Goal: Task Accomplishment & Management: Manage account settings

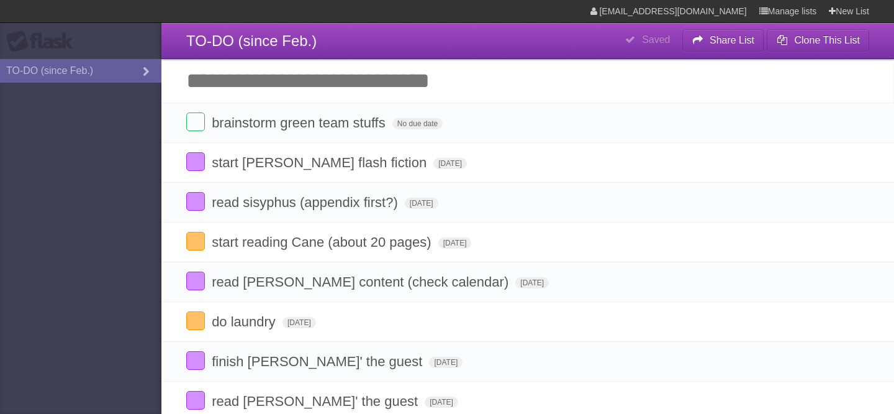
scroll to position [288, 0]
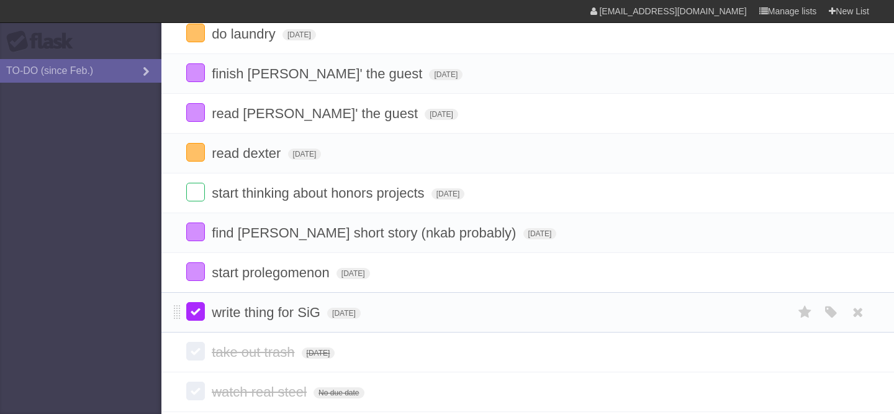
click at [191, 321] on label at bounding box center [195, 311] width 19 height 19
click at [200, 241] on label at bounding box center [195, 231] width 19 height 19
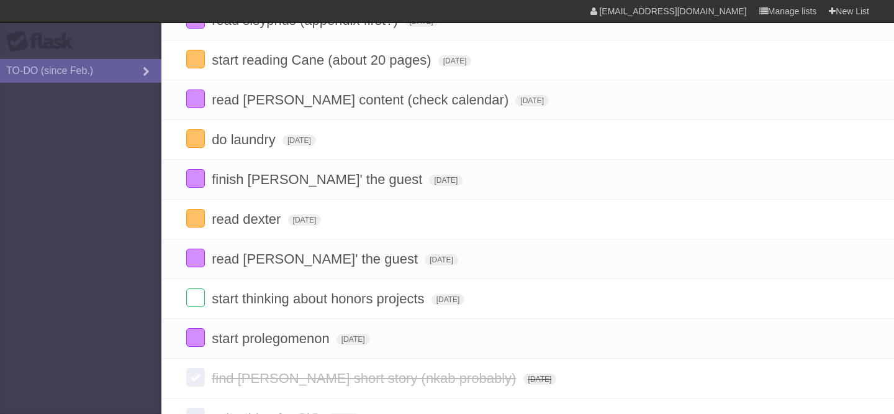
scroll to position [182, 0]
click at [200, 266] on label at bounding box center [195, 257] width 19 height 19
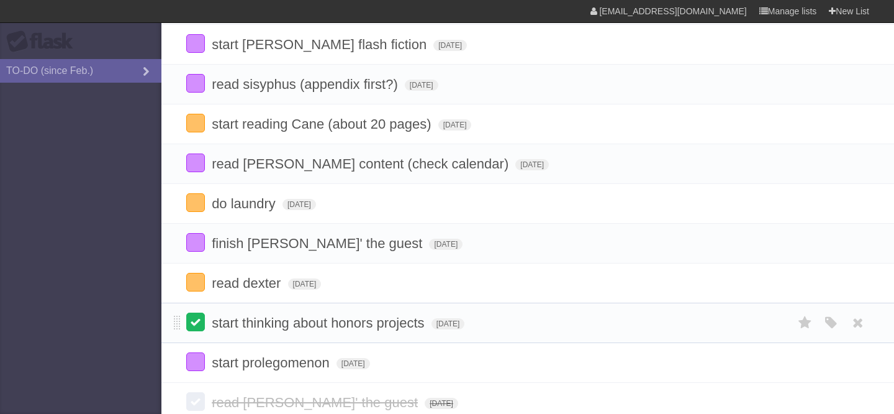
scroll to position [121, 0]
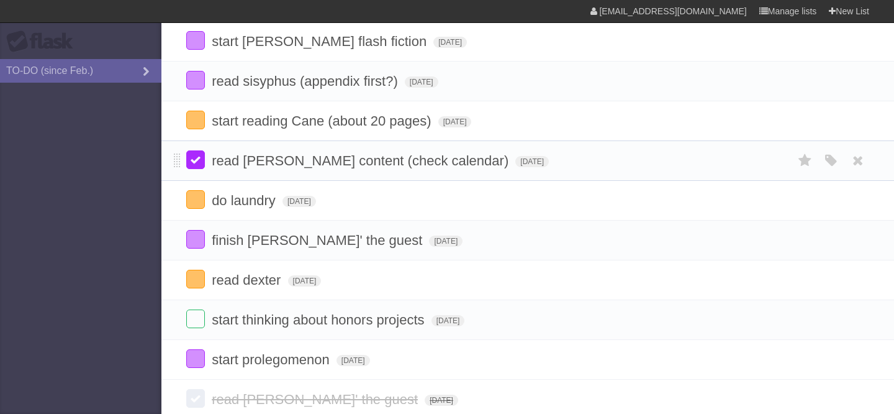
click at [194, 161] on label at bounding box center [195, 159] width 19 height 19
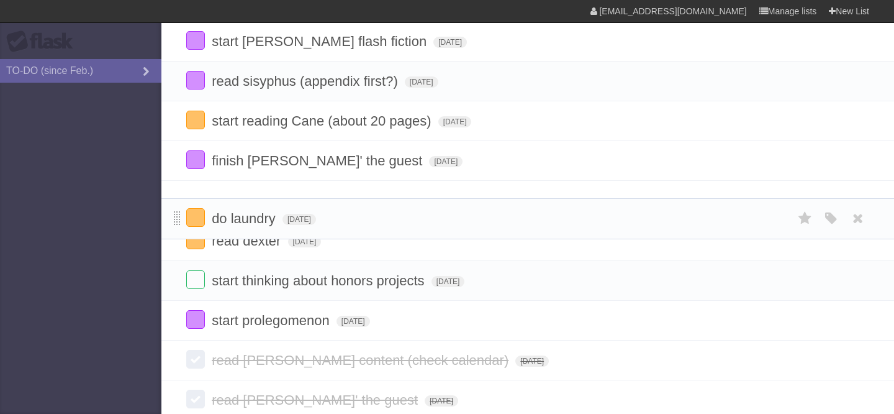
drag, startPoint x: 178, startPoint y: 161, endPoint x: 178, endPoint y: 217, distance: 55.3
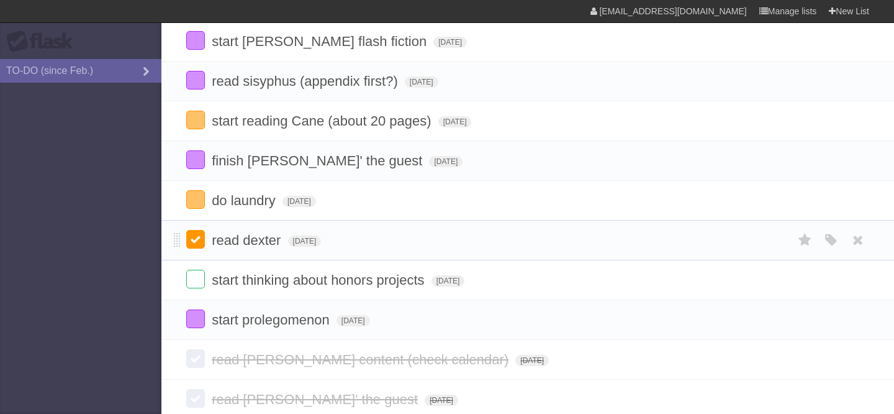
click at [197, 247] on label at bounding box center [195, 239] width 19 height 19
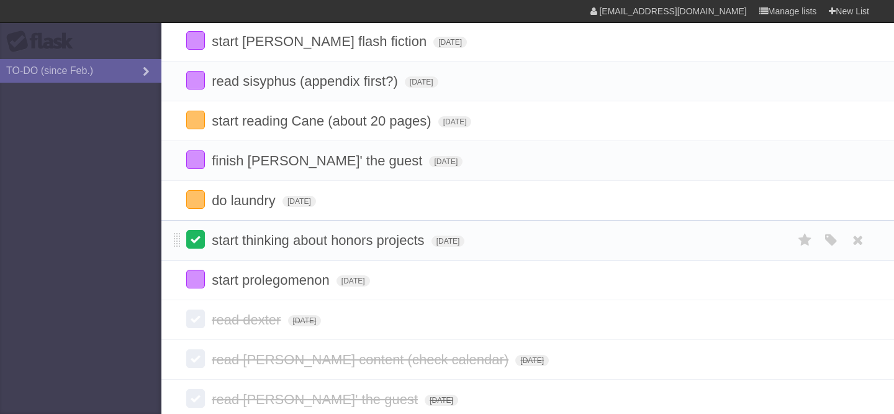
click at [196, 245] on label at bounding box center [195, 239] width 19 height 19
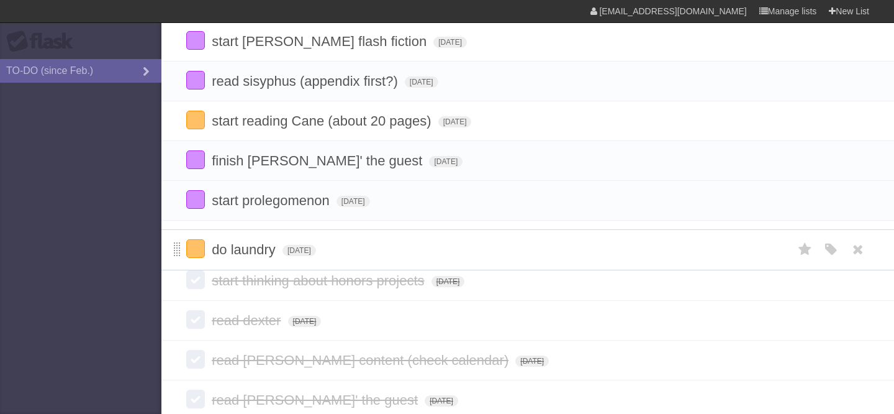
drag, startPoint x: 175, startPoint y: 207, endPoint x: 178, endPoint y: 250, distance: 43.6
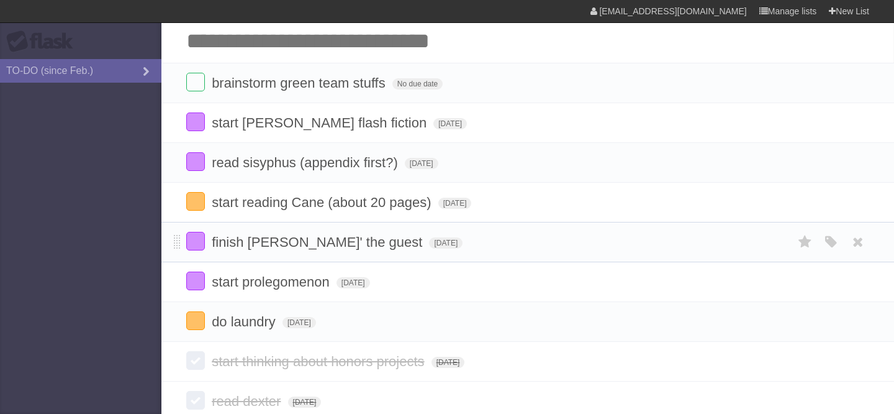
scroll to position [38, 0]
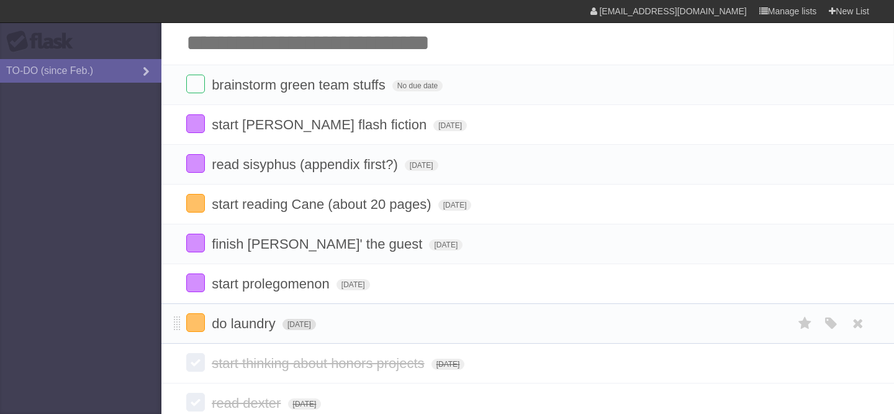
click at [316, 325] on span "[DATE]" at bounding box center [300, 324] width 34 height 11
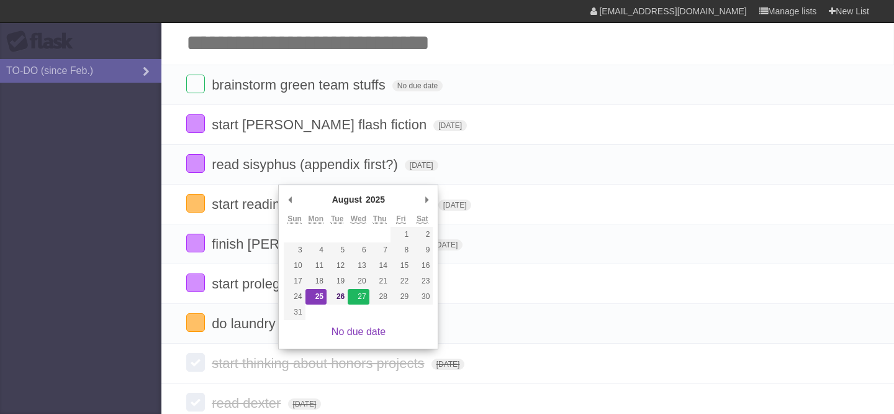
type span "[DATE]"
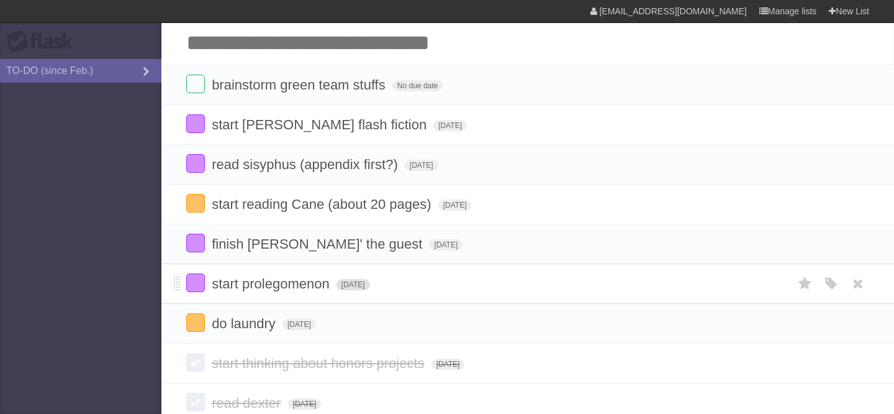
click at [366, 290] on span "[DATE]" at bounding box center [354, 284] width 34 height 11
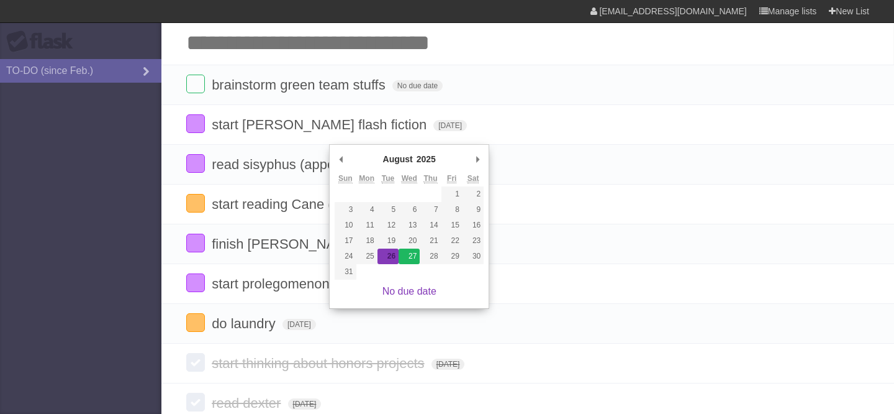
type span "[DATE]"
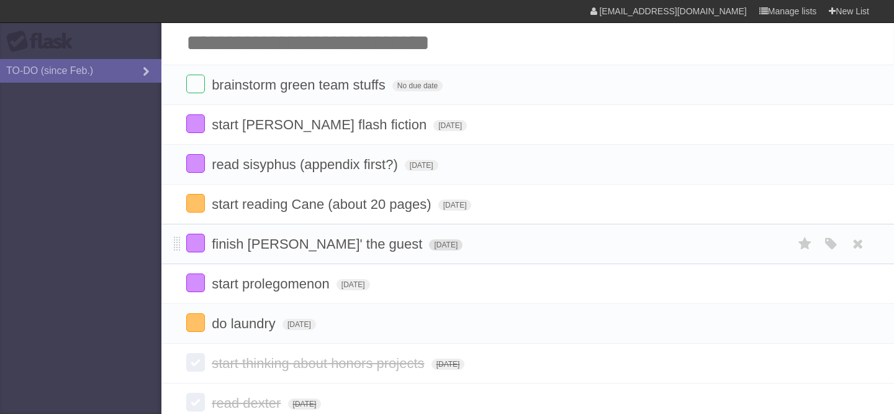
click at [429, 250] on span "[DATE]" at bounding box center [446, 244] width 34 height 11
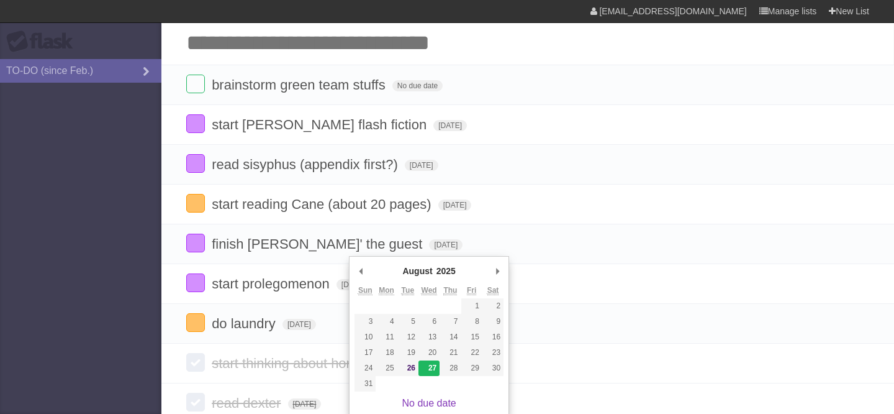
type span "[DATE]"
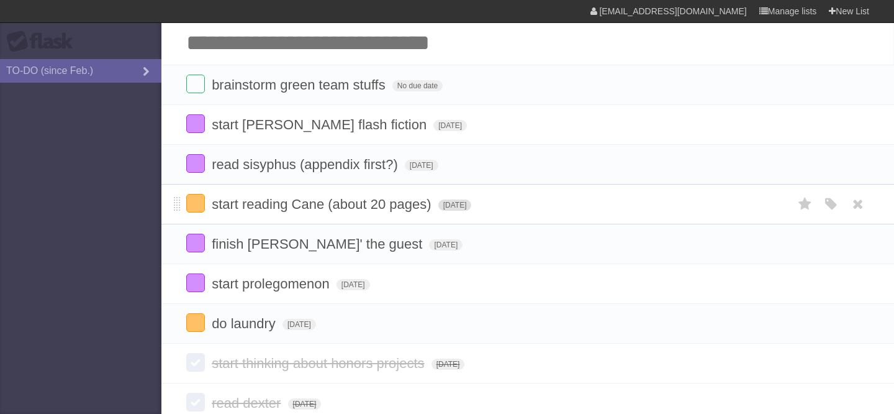
click at [449, 211] on span "[DATE]" at bounding box center [456, 204] width 34 height 11
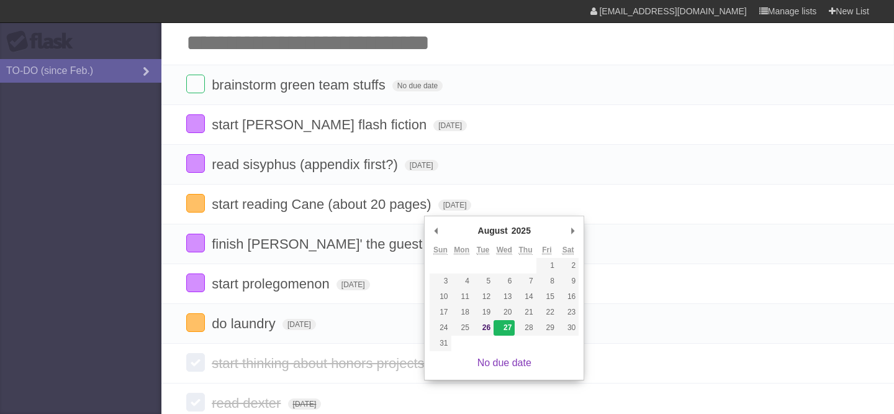
type span "[DATE]"
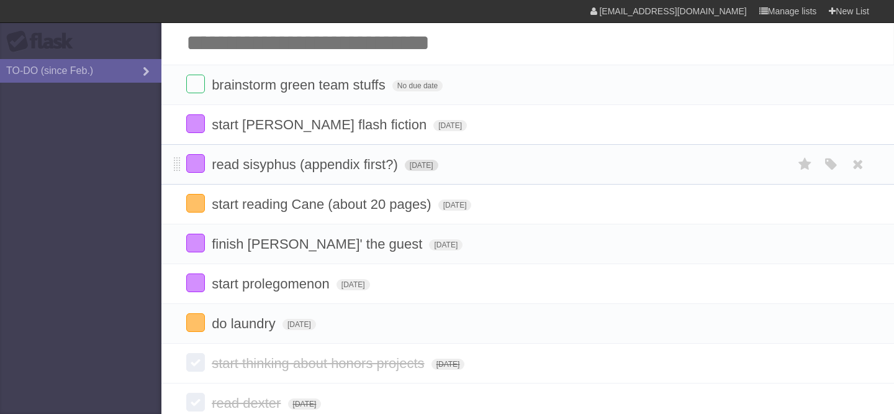
click at [408, 171] on span "[DATE]" at bounding box center [422, 165] width 34 height 11
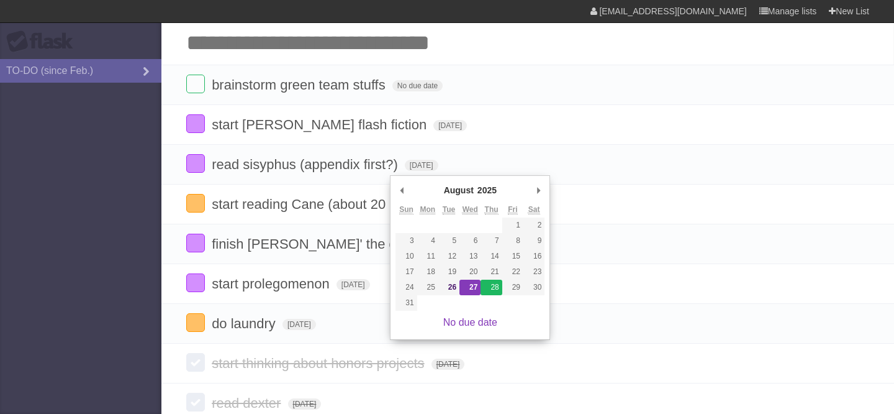
type span "Thu Aug 28 2025"
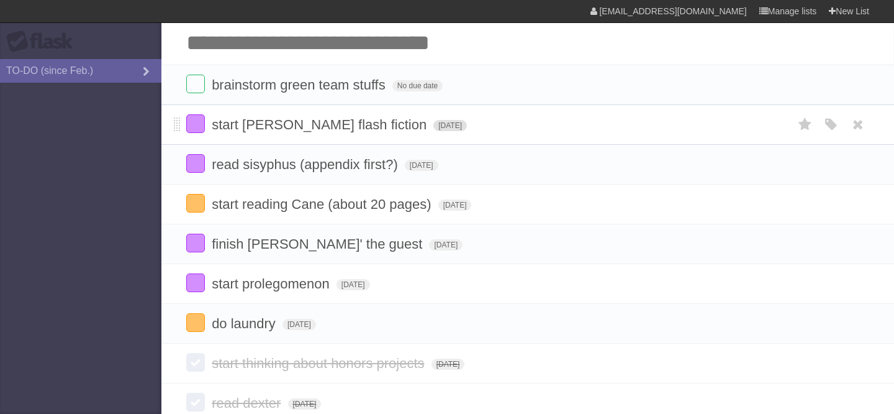
click at [434, 131] on span "[DATE]" at bounding box center [451, 125] width 34 height 11
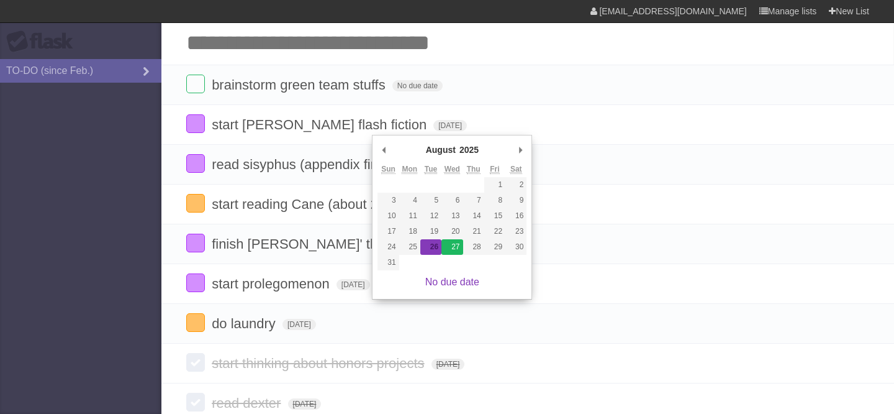
type span "[DATE]"
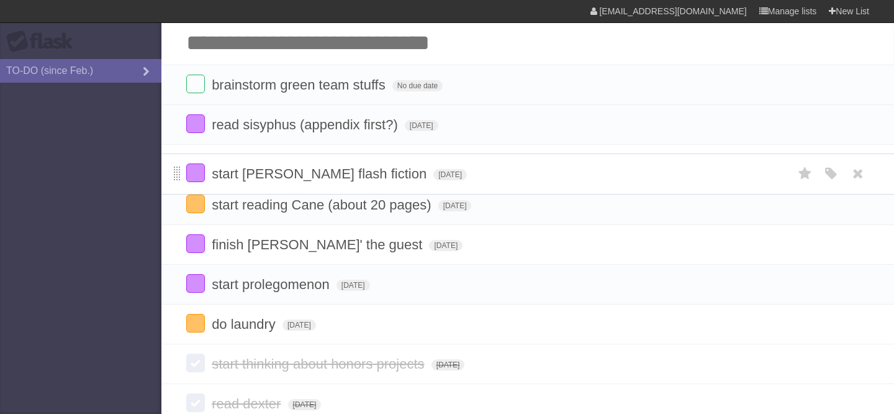
drag, startPoint x: 177, startPoint y: 127, endPoint x: 178, endPoint y: 173, distance: 45.4
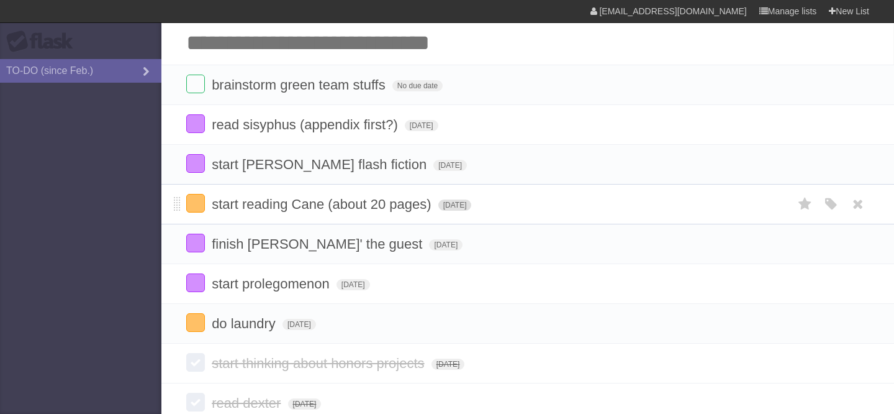
click at [470, 207] on span "[DATE]" at bounding box center [456, 204] width 34 height 11
click at [470, 219] on li "start reading Cane (about 20 pages) Thu Aug 28 2025 White Red Blue Green Purple…" at bounding box center [527, 204] width 733 height 40
click at [470, 211] on span "Thu Aug 28 2025" at bounding box center [456, 204] width 34 height 11
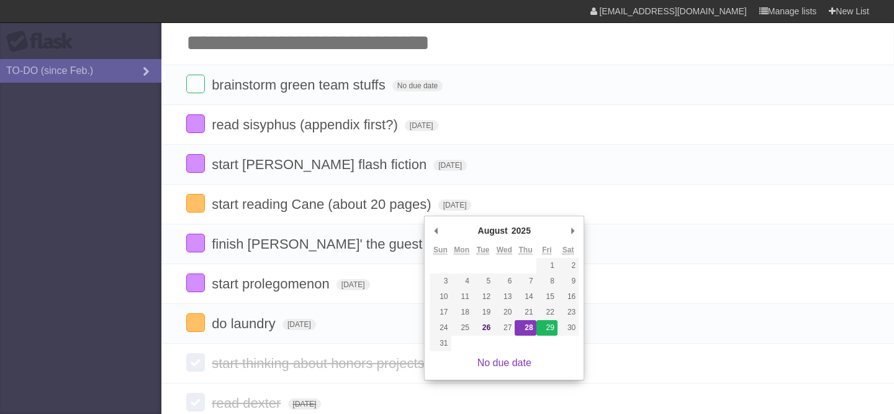
type span "Fri Aug 29 2025"
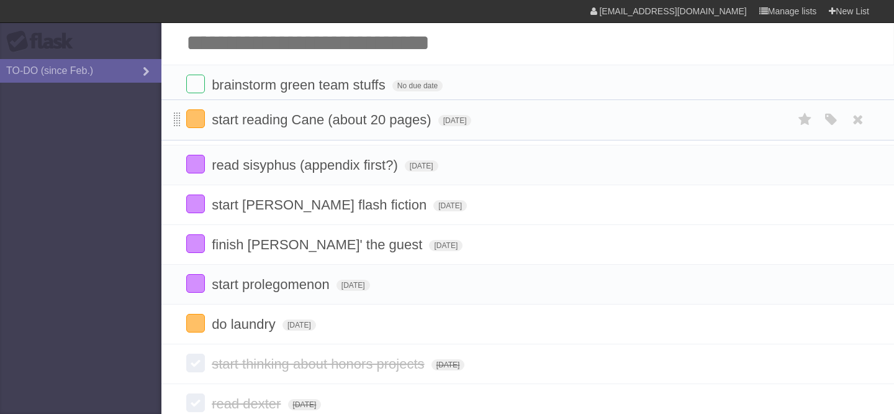
drag, startPoint x: 180, startPoint y: 212, endPoint x: 179, endPoint y: 123, distance: 88.8
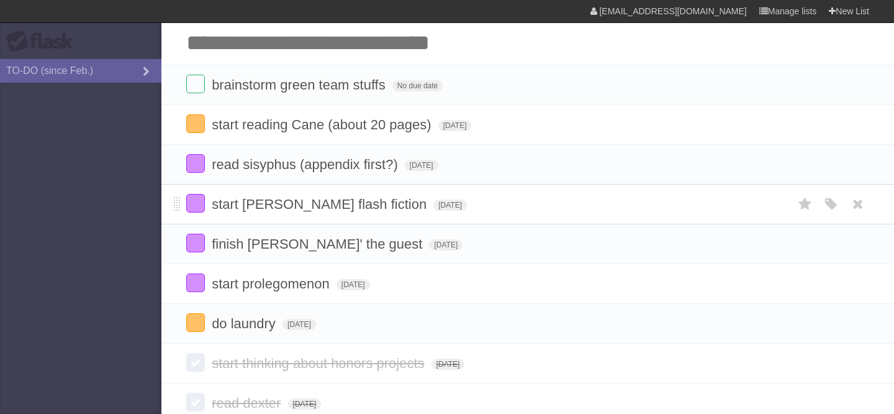
click at [329, 212] on span "start [PERSON_NAME] flash fiction" at bounding box center [321, 204] width 218 height 16
click at [248, 207] on input "**********" at bounding box center [308, 205] width 193 height 16
click at [240, 207] on input "**********" at bounding box center [308, 205] width 193 height 16
type input "**********"
click at [350, 52] on input "Add another task" at bounding box center [527, 42] width 733 height 43
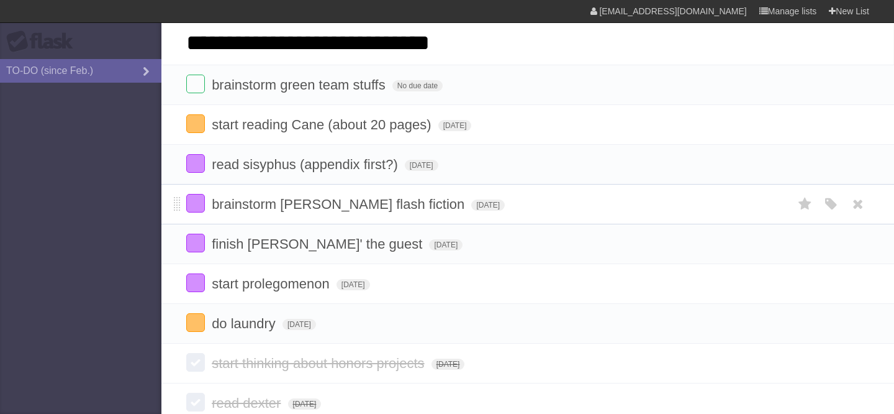
type input "**********"
click input "*********" at bounding box center [0, 0] width 0 height 0
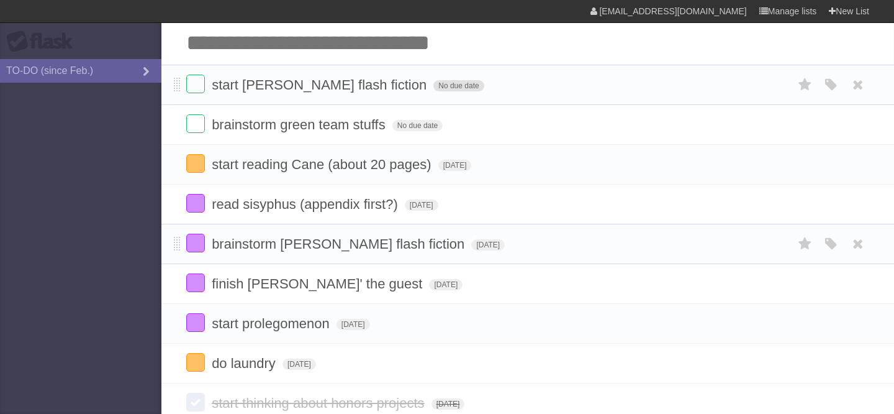
click at [434, 91] on span "No due date" at bounding box center [459, 85] width 50 height 11
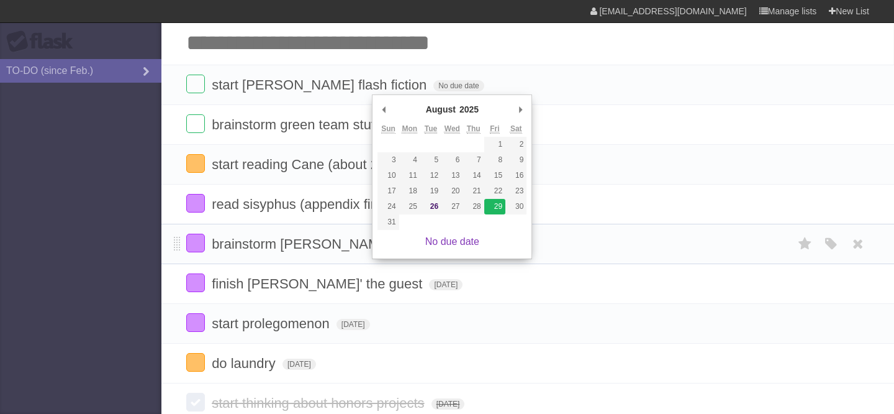
type span "Fri Aug 29 2025"
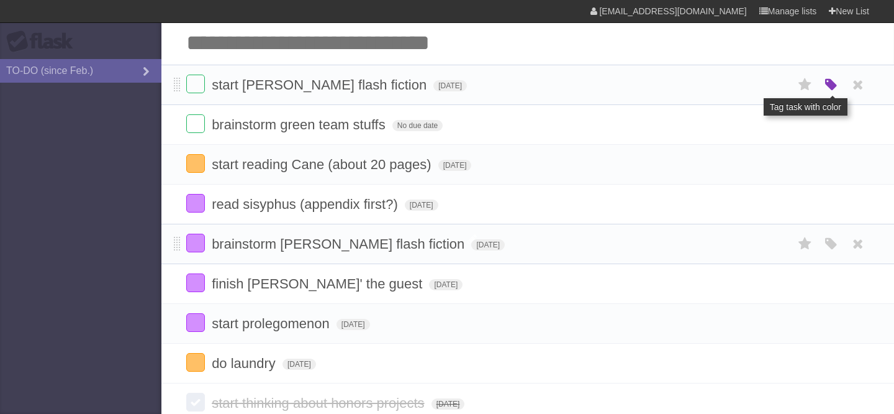
click at [827, 86] on icon "button" at bounding box center [831, 85] width 17 height 16
click at [756, 89] on label "Purple" at bounding box center [761, 85] width 14 height 14
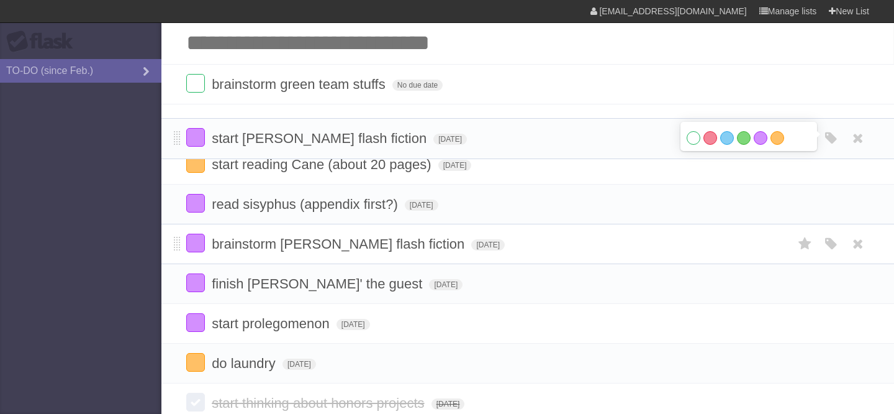
drag, startPoint x: 180, startPoint y: 86, endPoint x: 184, endPoint y: 137, distance: 50.5
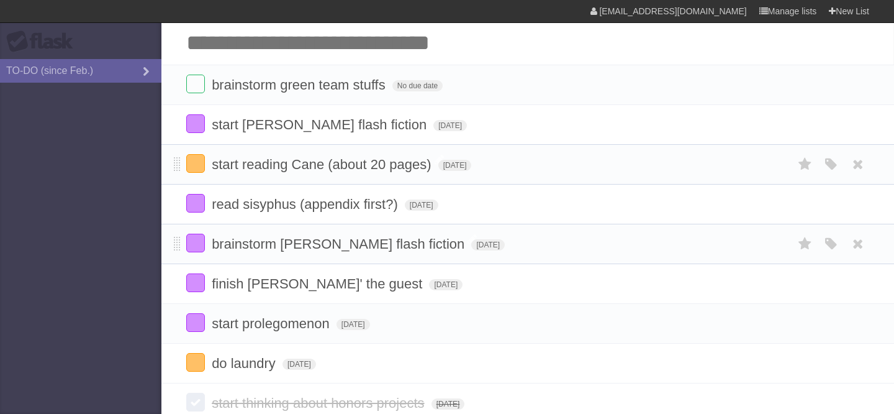
scroll to position [34, 0]
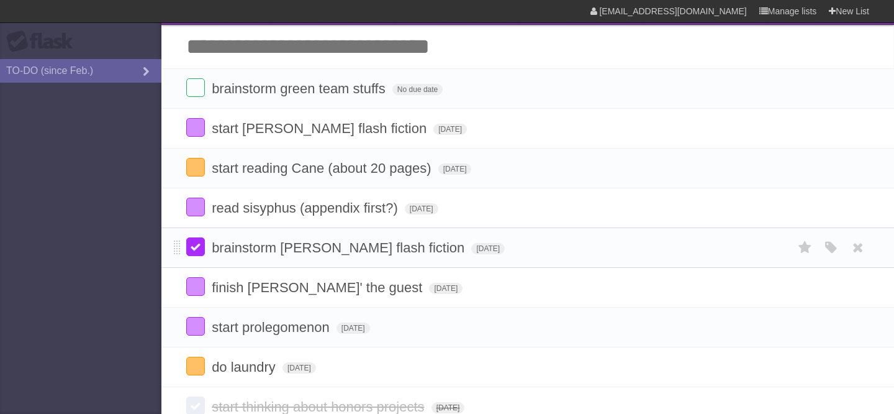
click at [199, 254] on label at bounding box center [195, 246] width 19 height 19
